Goal: Transaction & Acquisition: Purchase product/service

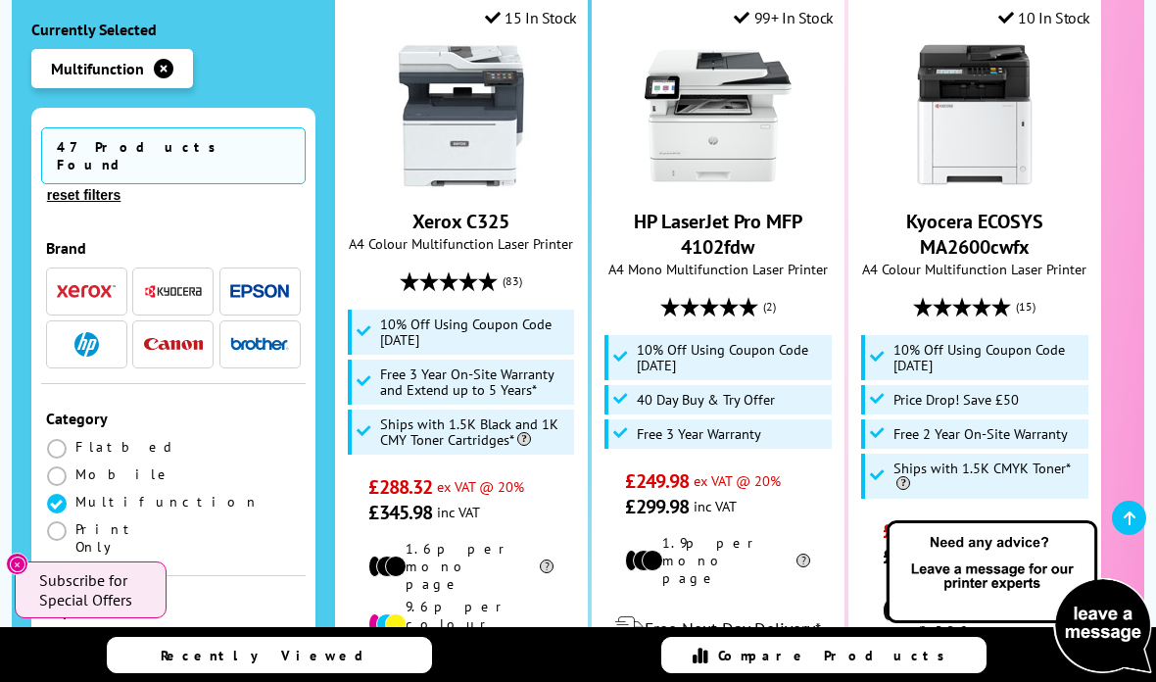
scroll to position [557, 0]
click at [53, 631] on span at bounding box center [57, 641] width 20 height 20
click at [75, 633] on input "radio" at bounding box center [75, 633] width 0 height 0
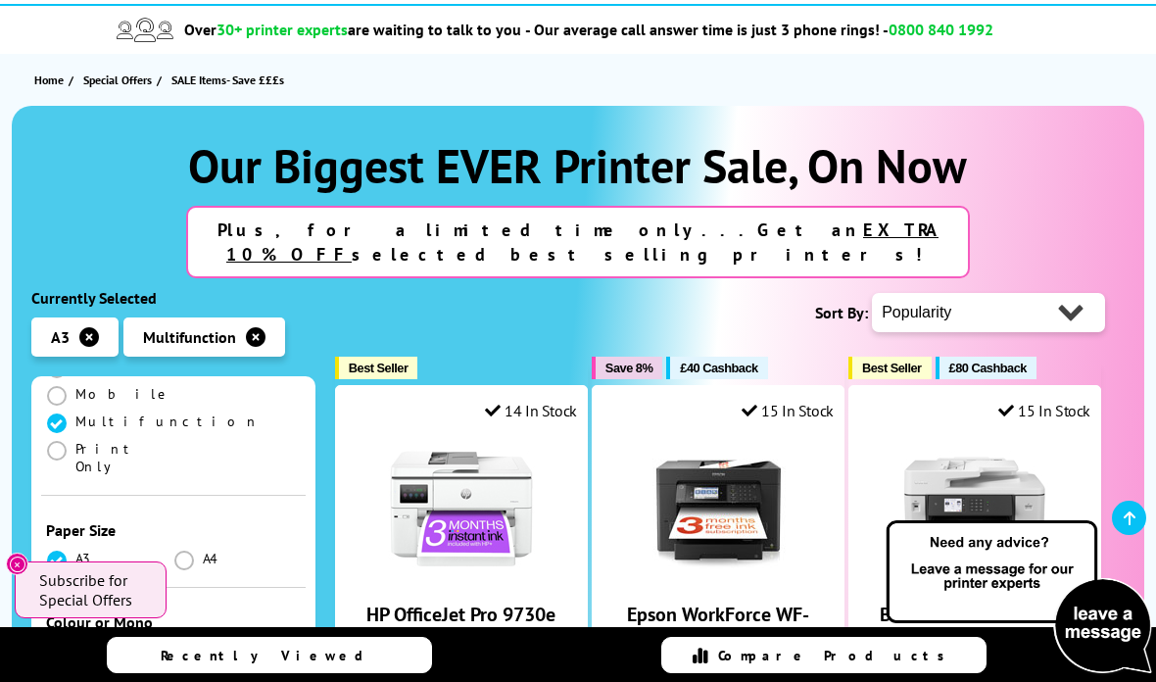
scroll to position [350, 0]
click at [64, 641] on span at bounding box center [57, 651] width 20 height 20
click at [75, 643] on input "radio" at bounding box center [75, 643] width 0 height 0
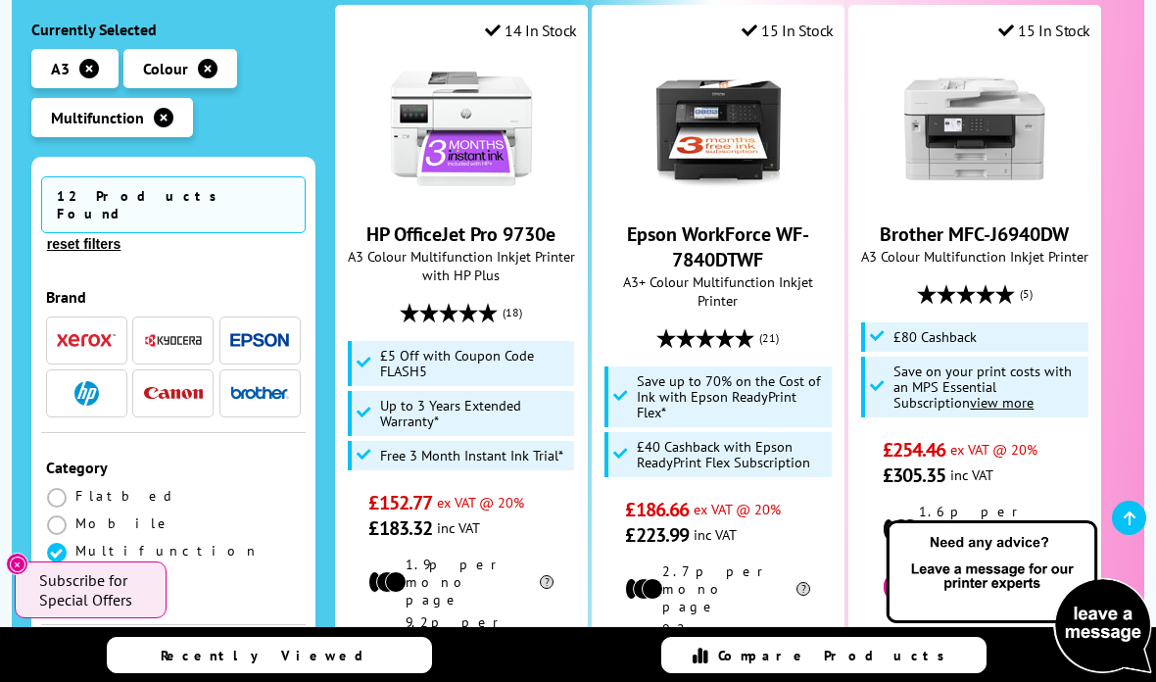
scroll to position [504, 0]
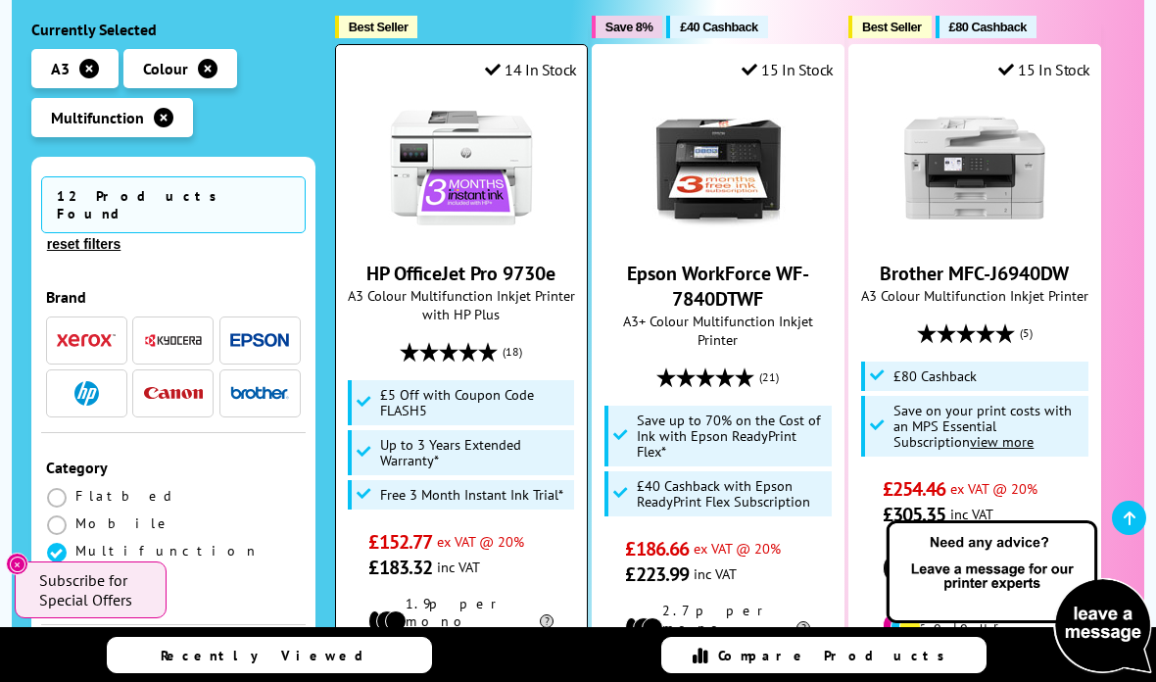
click at [448, 261] on link "HP OfficeJet Pro 9730e" at bounding box center [460, 273] width 189 height 25
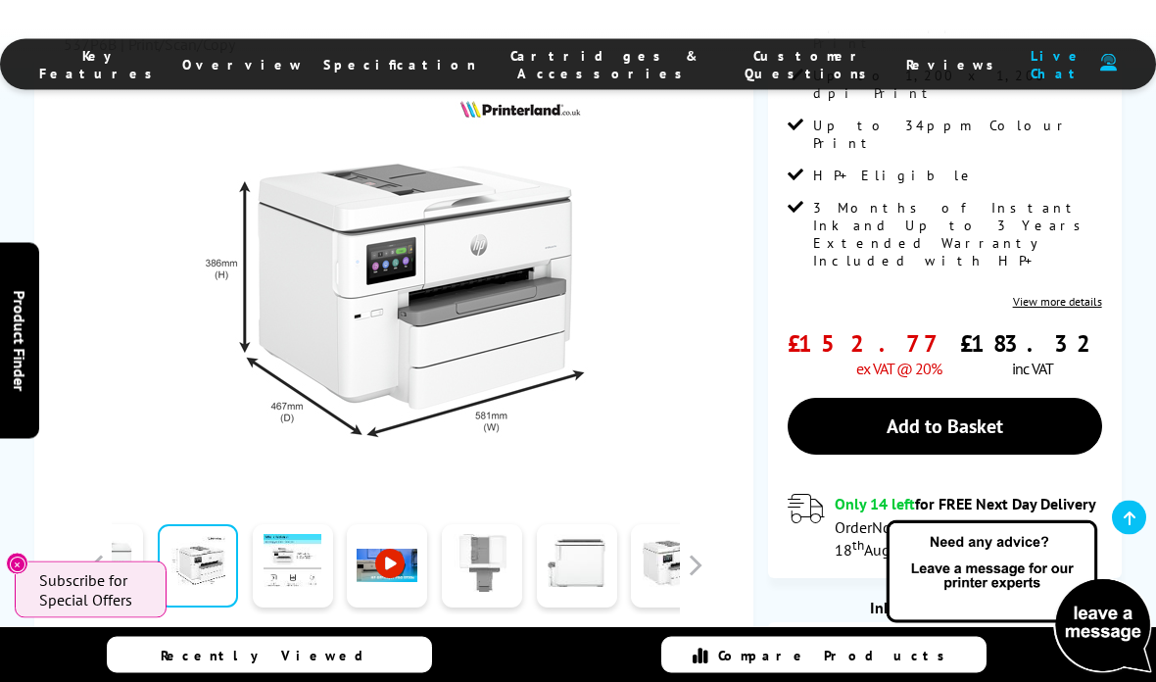
scroll to position [545, 0]
